Goal: Information Seeking & Learning: Learn about a topic

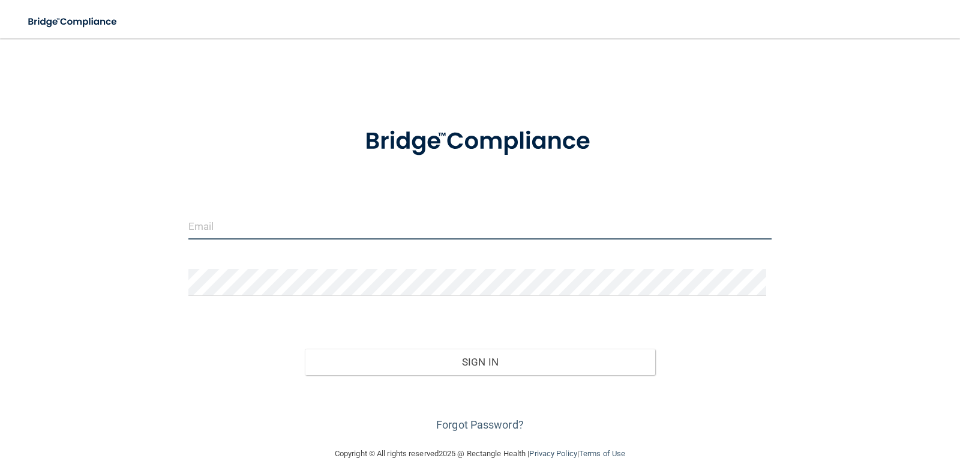
click at [292, 230] on input "email" at bounding box center [480, 225] width 584 height 27
type input "[EMAIL_ADDRESS][DOMAIN_NAME]"
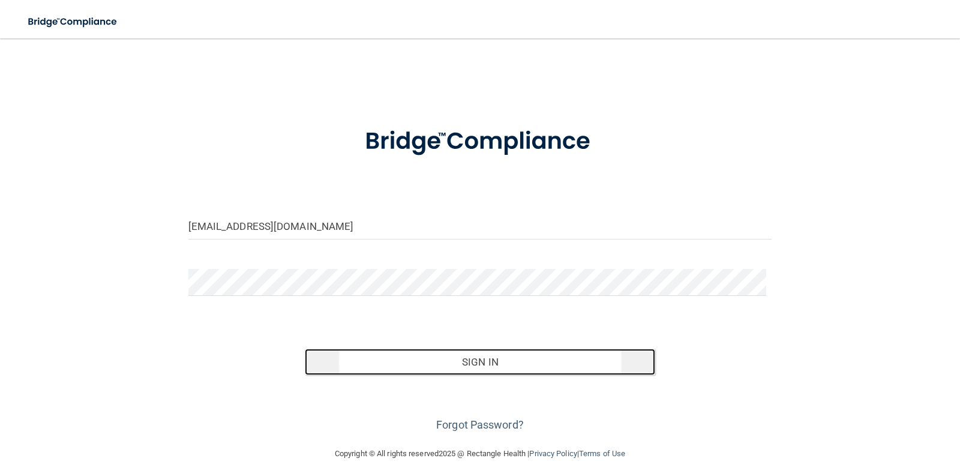
click at [514, 362] on button "Sign In" at bounding box center [480, 362] width 350 height 26
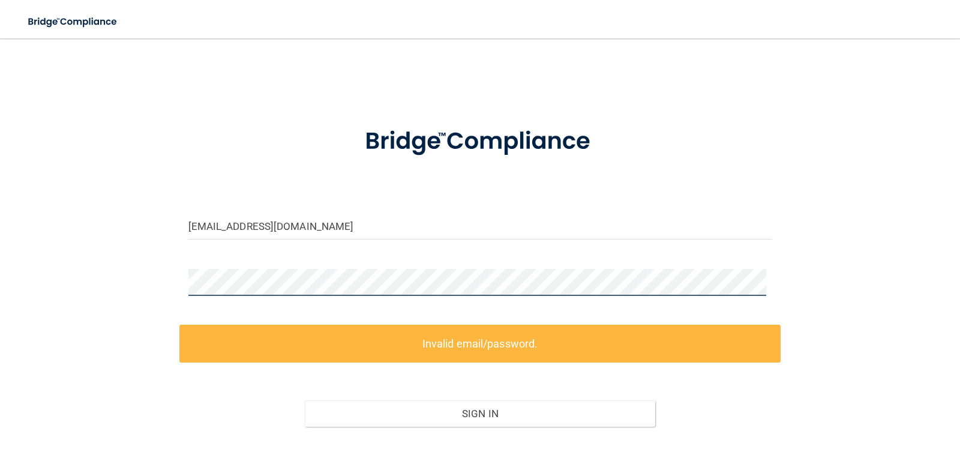
click at [130, 264] on div "lemjessi@yahoo.com Invalid email/password. You don't have permission to access …" at bounding box center [480, 268] width 912 height 436
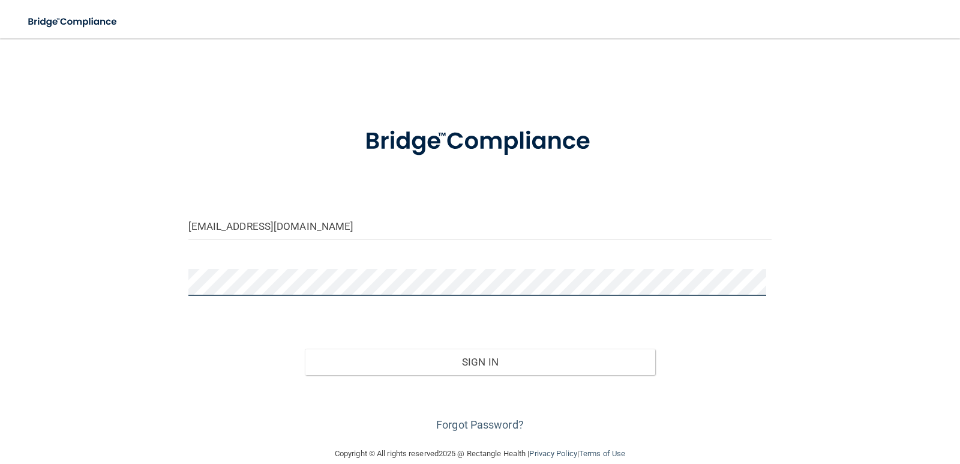
click at [305, 349] on button "Sign In" at bounding box center [480, 362] width 350 height 26
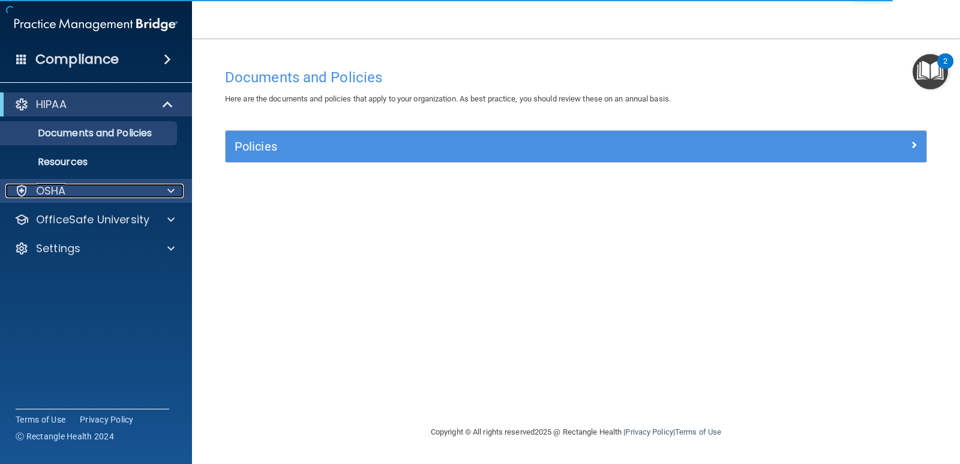
click at [172, 193] on span at bounding box center [170, 191] width 7 height 14
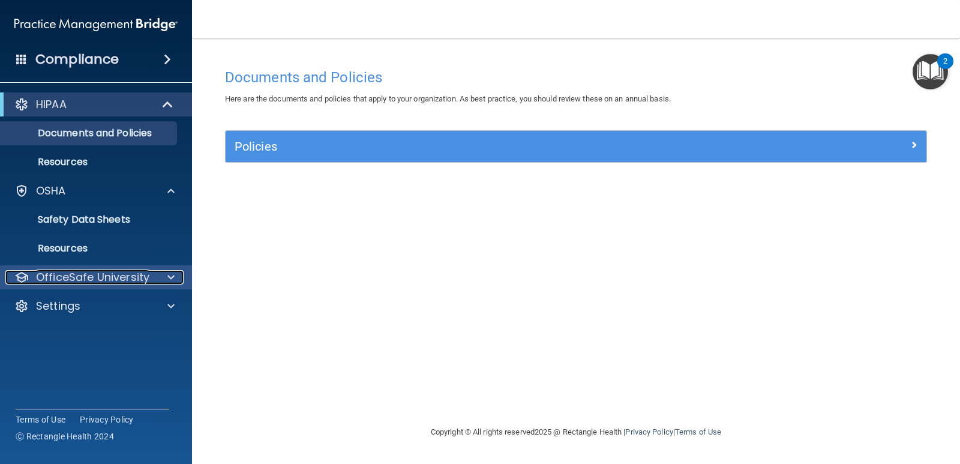
click at [164, 278] on div at bounding box center [169, 277] width 30 height 14
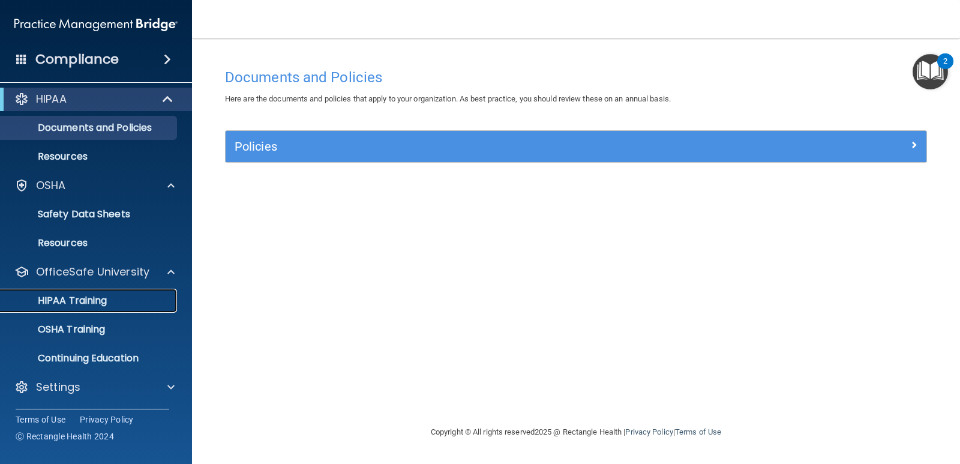
click at [68, 299] on p "HIPAA Training" at bounding box center [57, 301] width 99 height 12
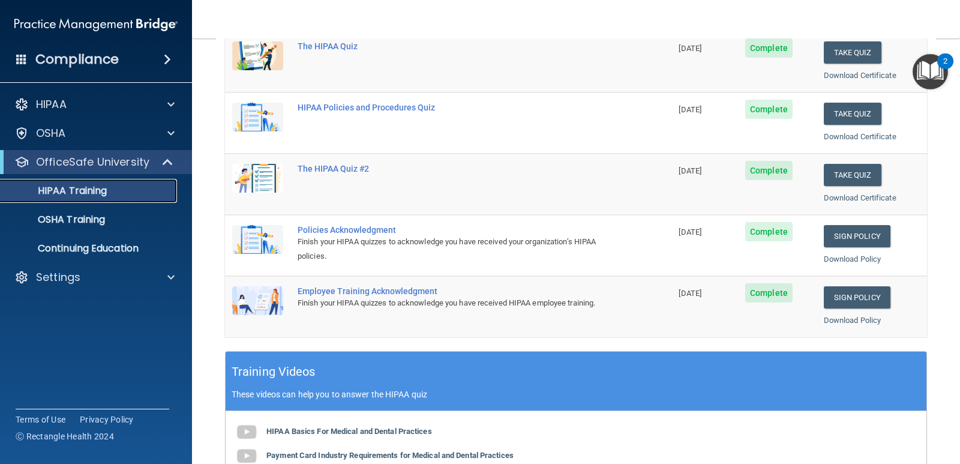
scroll to position [120, 0]
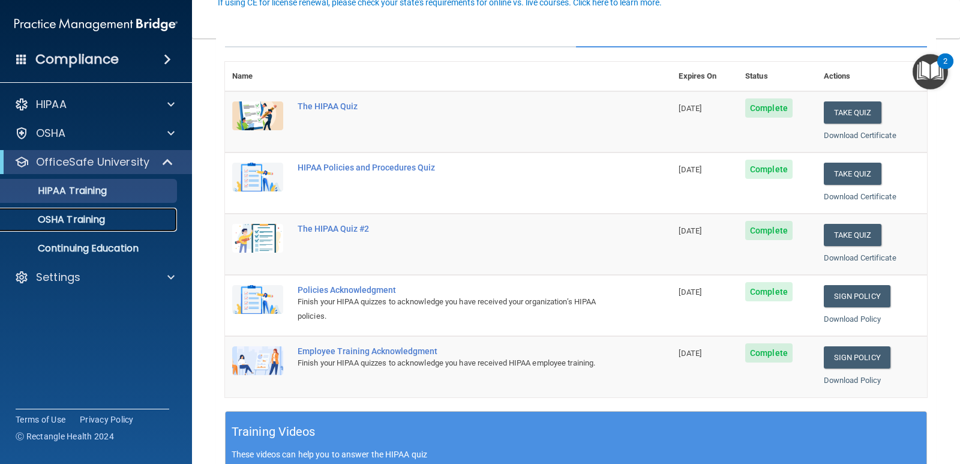
click at [61, 215] on p "OSHA Training" at bounding box center [56, 220] width 97 height 12
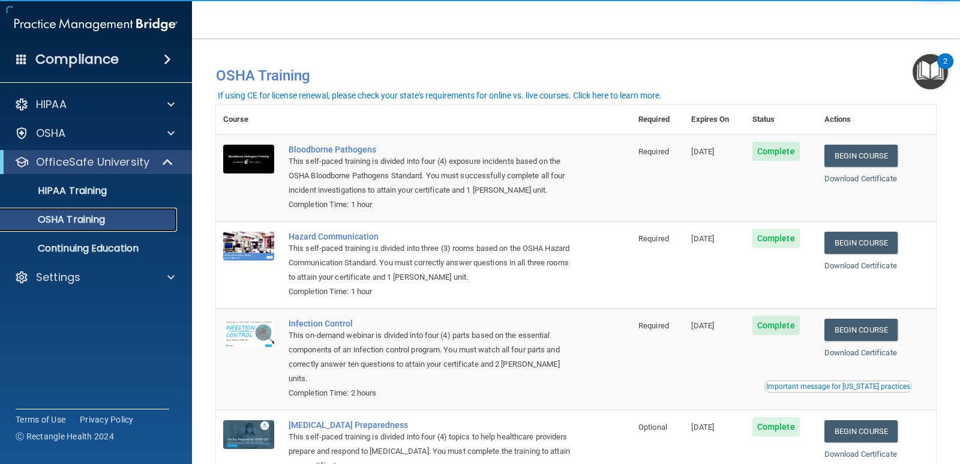
scroll to position [60, 0]
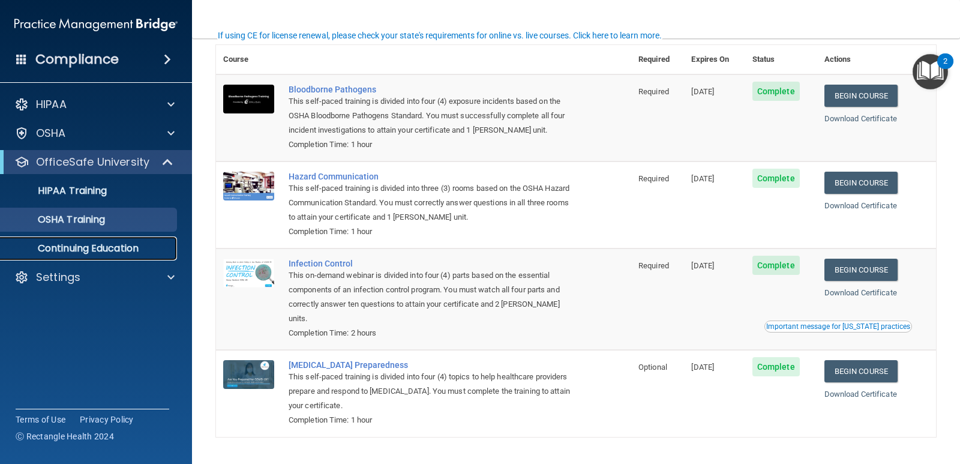
click at [108, 248] on p "Continuing Education" at bounding box center [90, 248] width 164 height 12
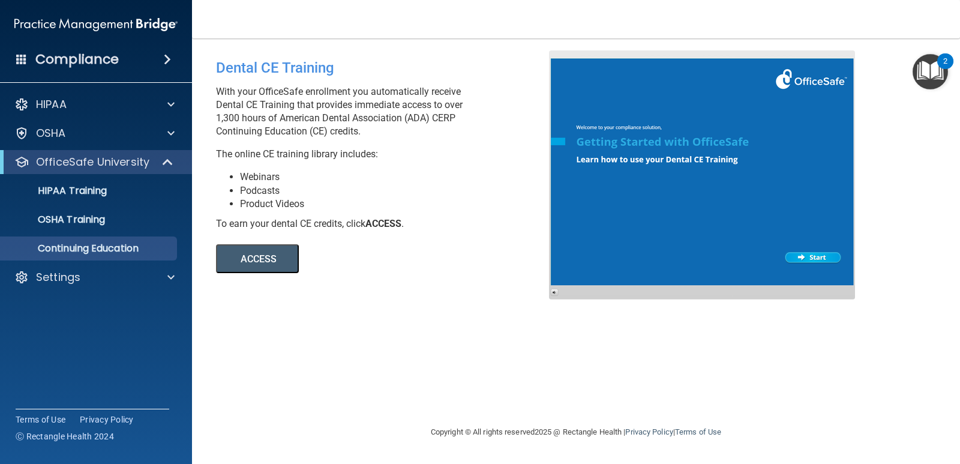
click at [275, 257] on button "ACCESS" at bounding box center [257, 258] width 83 height 29
